Goal: Go to known website: Access a specific website the user already knows

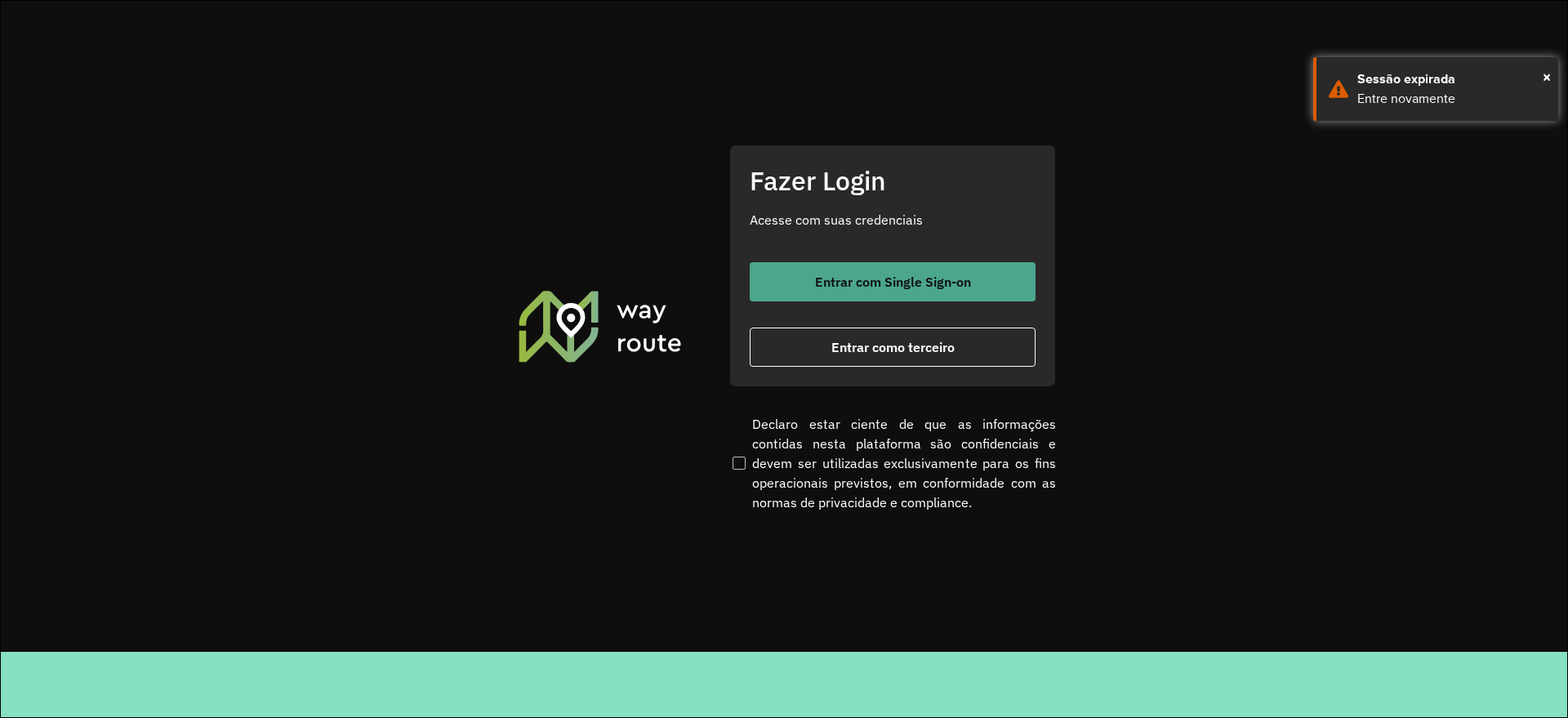
click at [946, 276] on span "Entrar com Single Sign-on" at bounding box center [893, 281] width 156 height 13
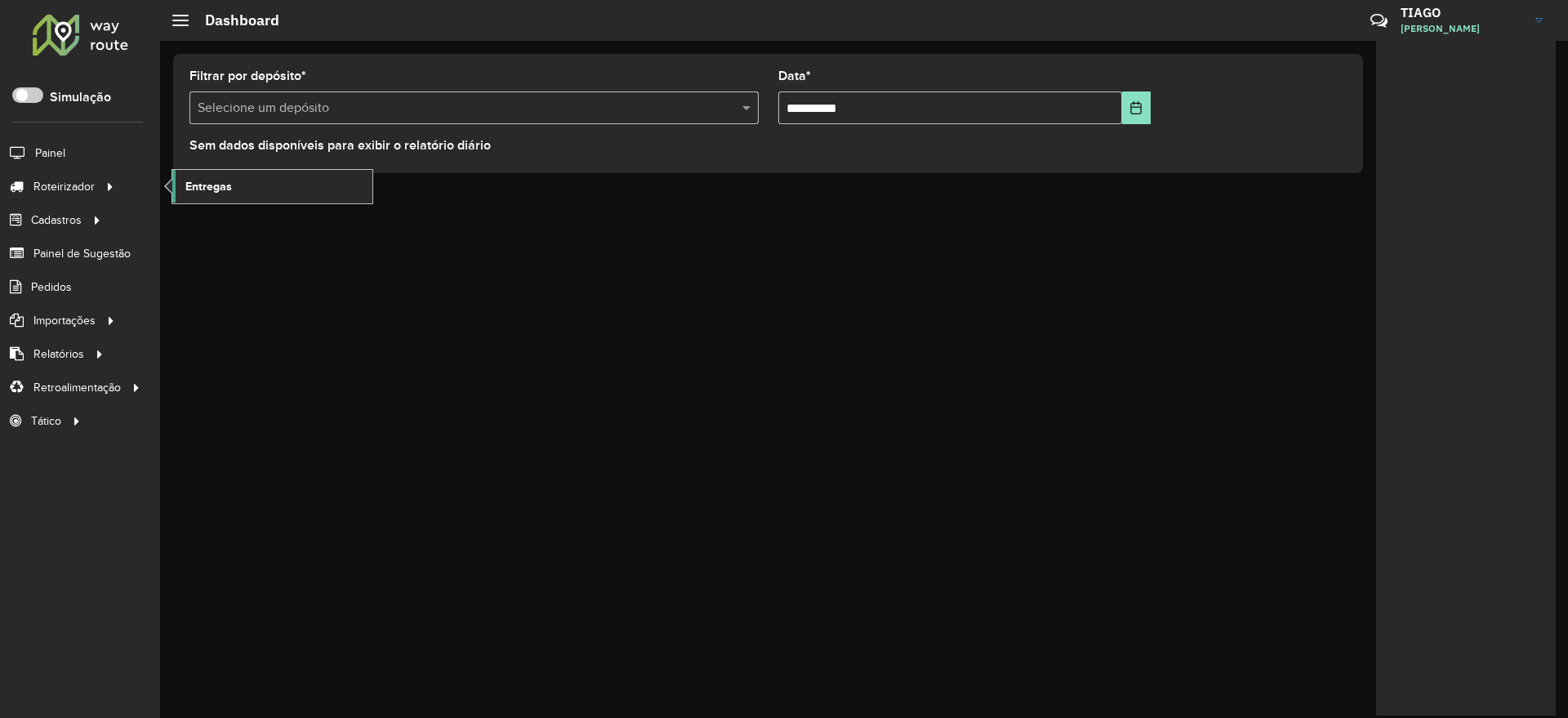
click at [227, 187] on span "Entregas" at bounding box center [208, 187] width 47 height 17
